Goal: Communication & Community: Answer question/provide support

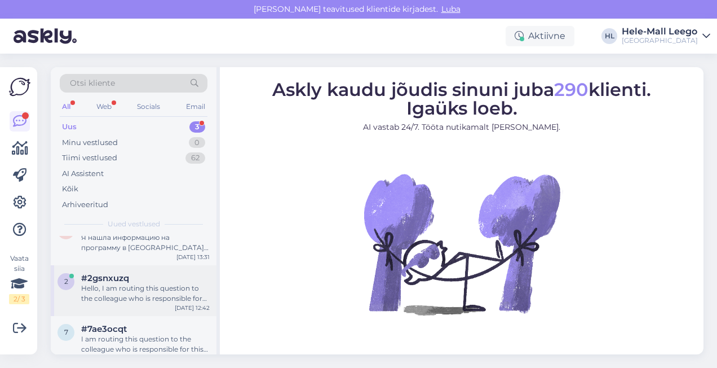
scroll to position [33, 0]
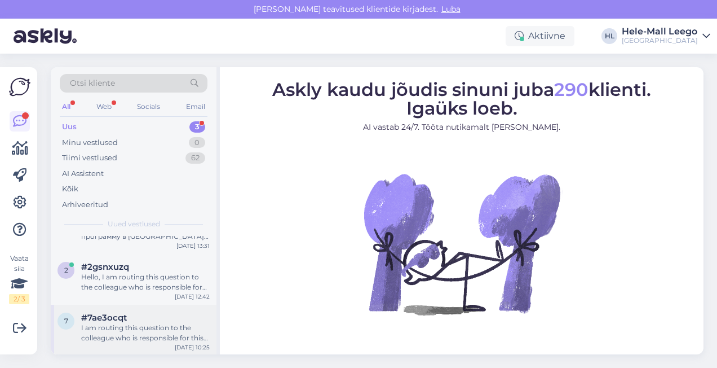
click at [138, 324] on div "I am routing this question to the colleague who is responsible for this topic. …" at bounding box center [145, 333] width 129 height 20
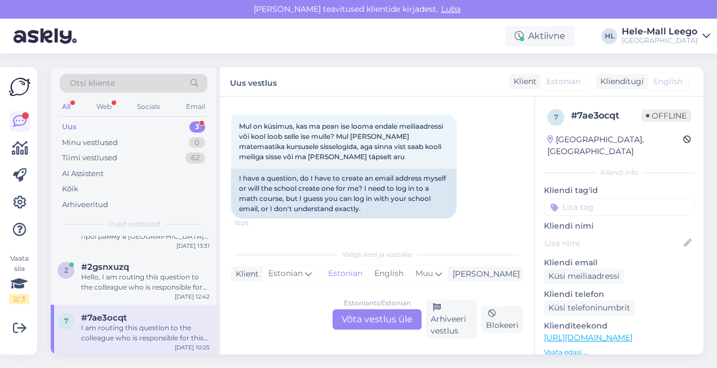
scroll to position [275, 0]
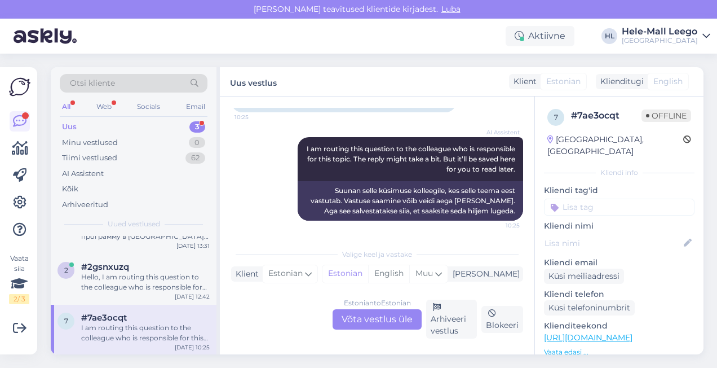
click at [346, 315] on div "Estonian to Estonian Võta vestlus üle" at bounding box center [377, 319] width 89 height 20
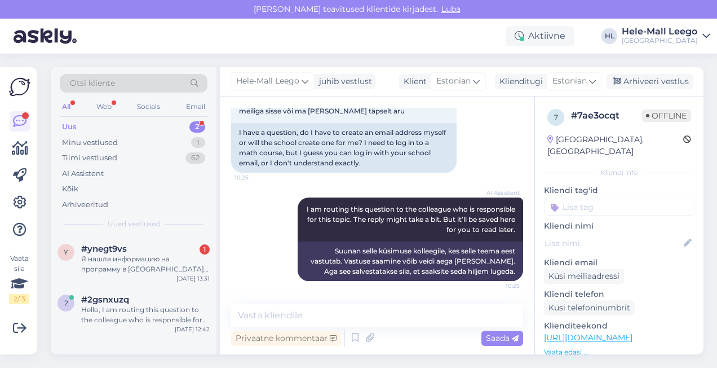
scroll to position [0, 0]
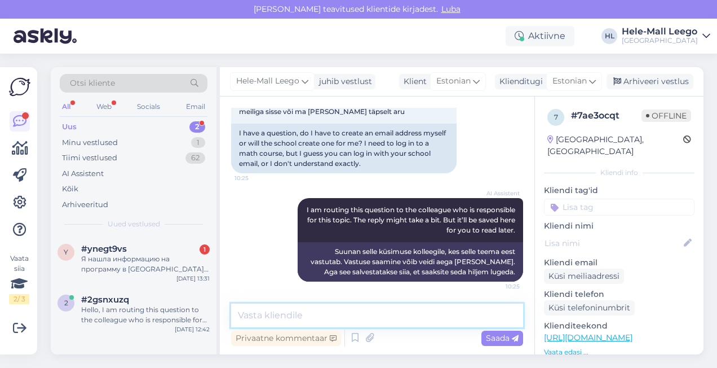
click at [302, 322] on textarea at bounding box center [377, 315] width 292 height 24
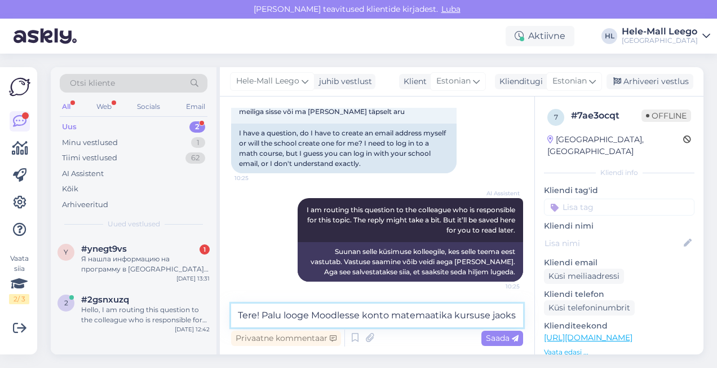
scroll to position [228, 0]
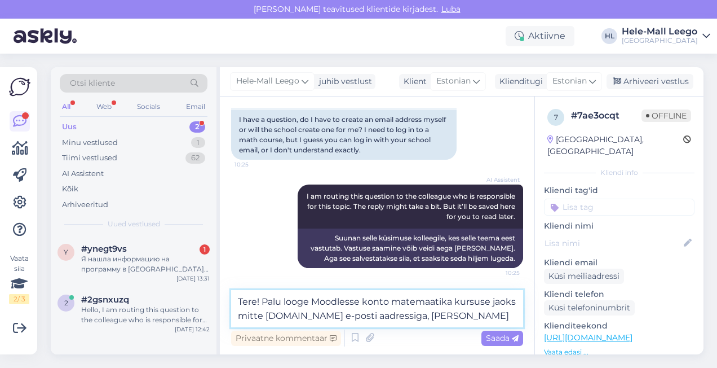
drag, startPoint x: 432, startPoint y: 318, endPoint x: 407, endPoint y: 315, distance: 25.6
click at [407, 315] on textarea "Tere! Palu looge Moodlesse konto matemaatika kursuse jaoks mitte [DOMAIN_NAME] …" at bounding box center [377, 308] width 292 height 37
click at [283, 305] on textarea "Tere! Palu looge Moodlesse konto matemaatika kursuse jaoks mitte [DOMAIN_NAME] …" at bounding box center [377, 308] width 292 height 37
drag, startPoint x: 360, startPoint y: 302, endPoint x: 333, endPoint y: 302, distance: 27.1
click at [333, 302] on textarea "Tere! Palun kasutage looge Moodlesse konto matemaatika kursuse jaoks mitte [DOM…" at bounding box center [377, 308] width 292 height 37
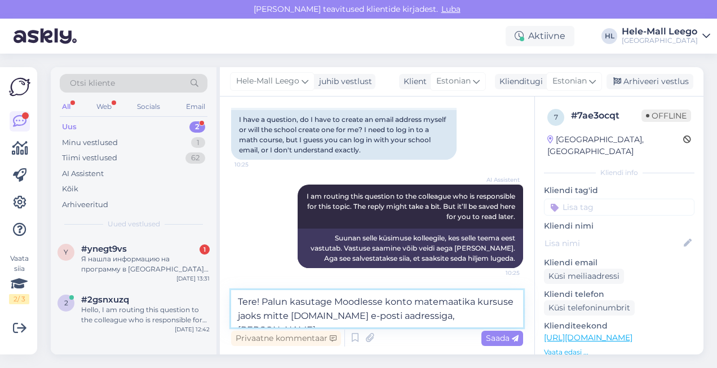
drag, startPoint x: 413, startPoint y: 303, endPoint x: 383, endPoint y: 302, distance: 29.3
click at [383, 302] on textarea "Tere! Palun kasutage Moodlesse konto matemaatika kursuse jaoks mitte [DOMAIN_NA…" at bounding box center [377, 308] width 292 height 37
click at [513, 304] on textarea "Tere! Palun kasutage Moodlesse matemaatika kursuse jaoks mitte [DOMAIN_NAME] e-…" at bounding box center [377, 308] width 292 height 37
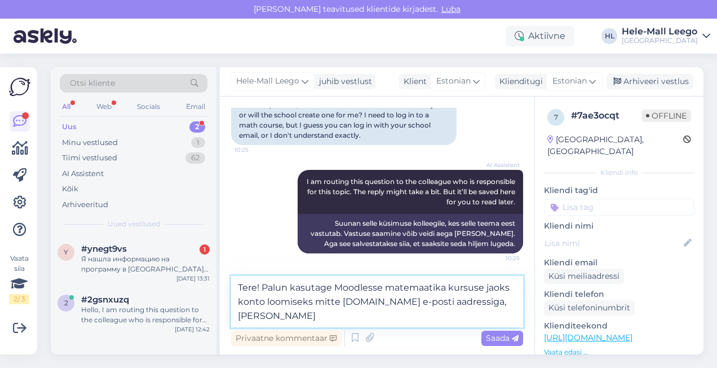
drag, startPoint x: 455, startPoint y: 303, endPoint x: 445, endPoint y: 303, distance: 9.6
click at [445, 303] on textarea "Tere! Palun kasutage Moodlesse matemaatika kursuse jaoks konto loomiseks mitte …" at bounding box center [377, 301] width 292 height 51
click at [471, 300] on textarea "Tere! Palun kasutage Moodlesse matemaatika kursuse jaoks konto loomiseks mitte …" at bounding box center [377, 301] width 292 height 51
click at [263, 316] on textarea "Tere! Palun kasutage Moodlesse matemaatika kursuse jaoks konto loomiseks mitte …" at bounding box center [377, 301] width 292 height 51
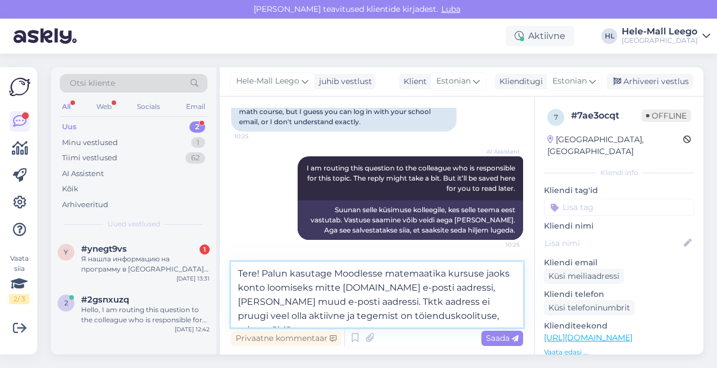
scroll to position [271, 0]
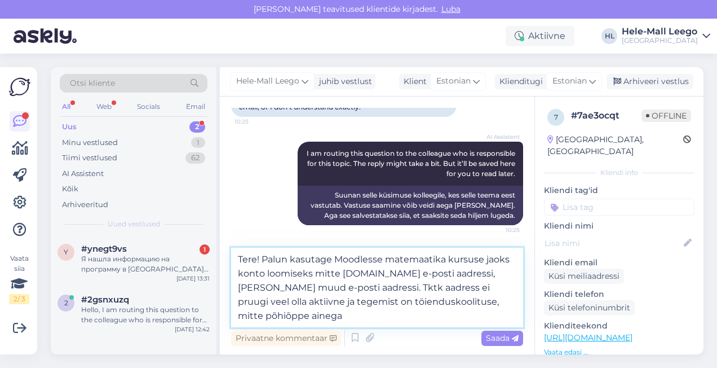
click at [350, 302] on textarea "Tere! Palun kasutage Moodlesse matemaatika kursuse jaoks konto loomiseks mitte …" at bounding box center [377, 288] width 292 height 80
click at [277, 320] on textarea "Tere! Palun kasutage Moodlesse matemaatika kursuse jaoks konto loomiseks mitte …" at bounding box center [377, 288] width 292 height 80
type textarea "Tere! Palun kasutage Moodlesse matemaatika kursuse jaoks konto loomiseks mitte …"
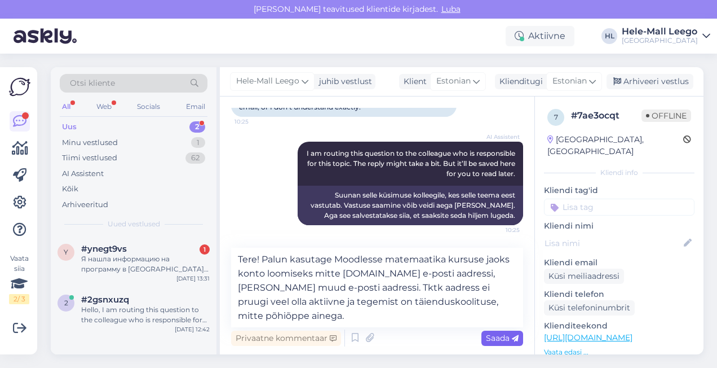
click at [503, 336] on span "Saada" at bounding box center [502, 338] width 33 height 10
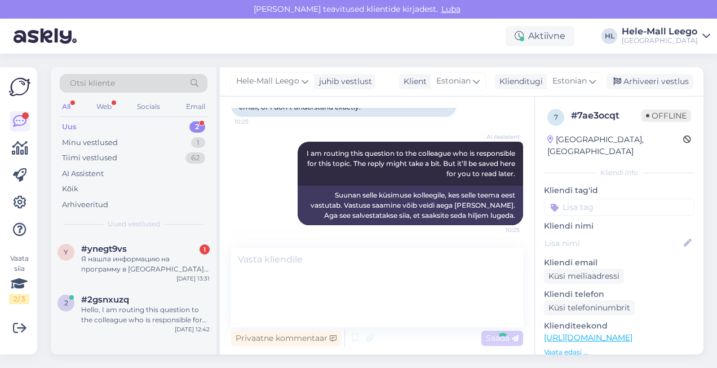
scroll to position [303, 0]
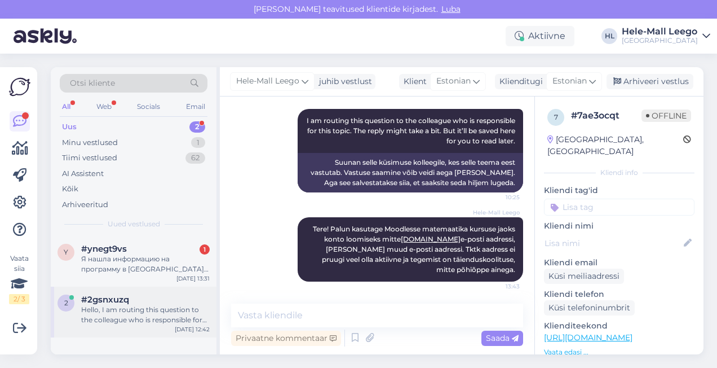
click at [124, 313] on div "Hello, I am routing this question to the colleague who is responsible for this …" at bounding box center [145, 314] width 129 height 20
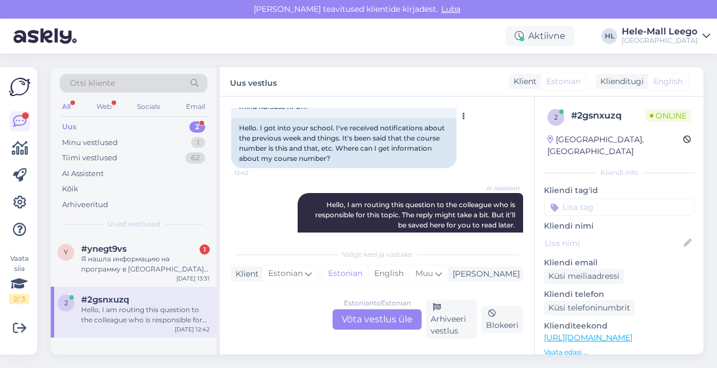
scroll to position [149, 0]
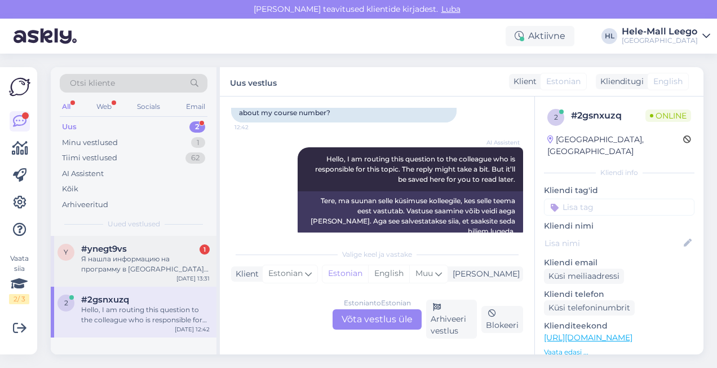
click at [131, 261] on div "Я нашла информацию на программу в [GEOGRAPHIC_DATA] и Мыдрику, поступила в [GEO…" at bounding box center [145, 264] width 129 height 20
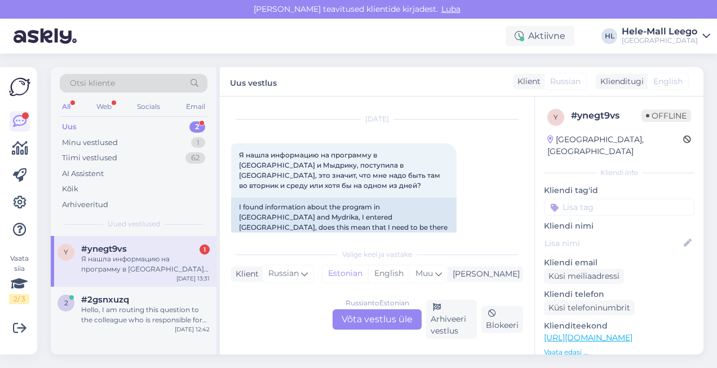
scroll to position [353, 0]
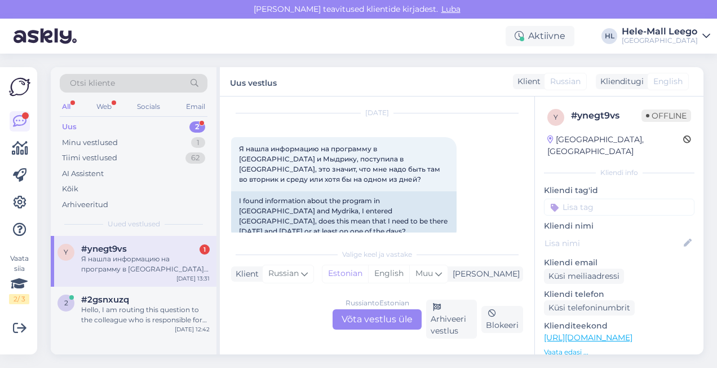
click at [132, 263] on div "Я нашла информацию на программу в [GEOGRAPHIC_DATA] и Мыдрику, поступила в [GEO…" at bounding box center [145, 264] width 129 height 20
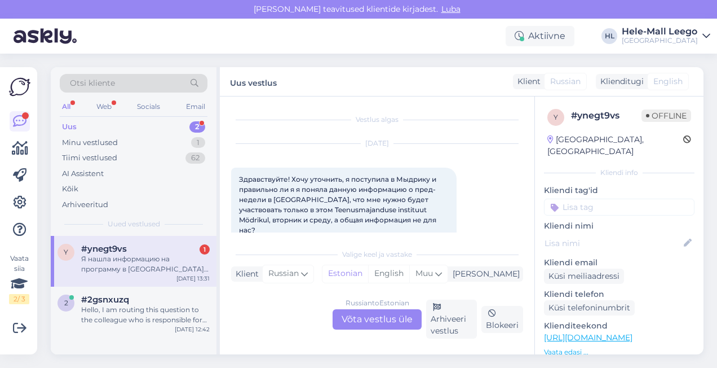
click at [76, 123] on div "Uus" at bounding box center [69, 126] width 15 height 11
